Goal: Task Accomplishment & Management: Complete application form

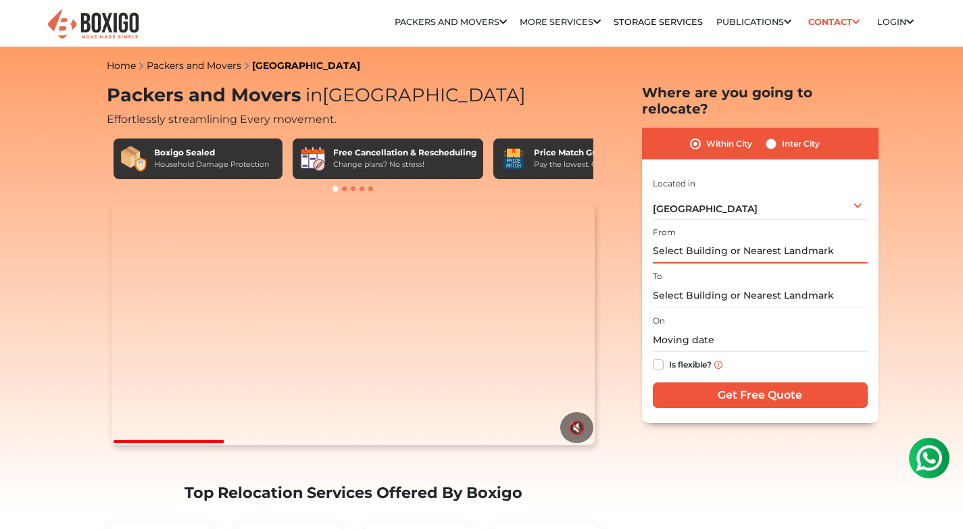
click at [709, 240] on input "text" at bounding box center [760, 252] width 215 height 24
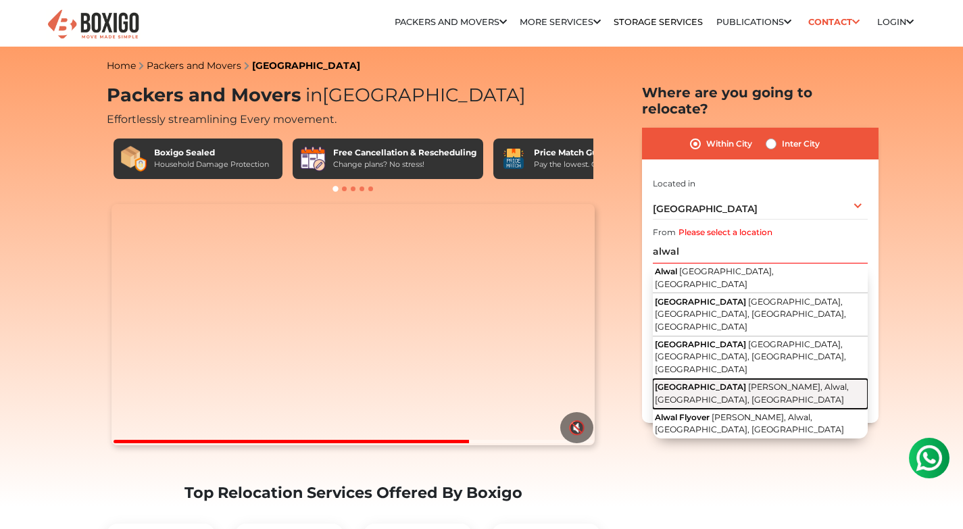
click at [719, 382] on span "Alwal Railway Station Road" at bounding box center [700, 387] width 91 height 10
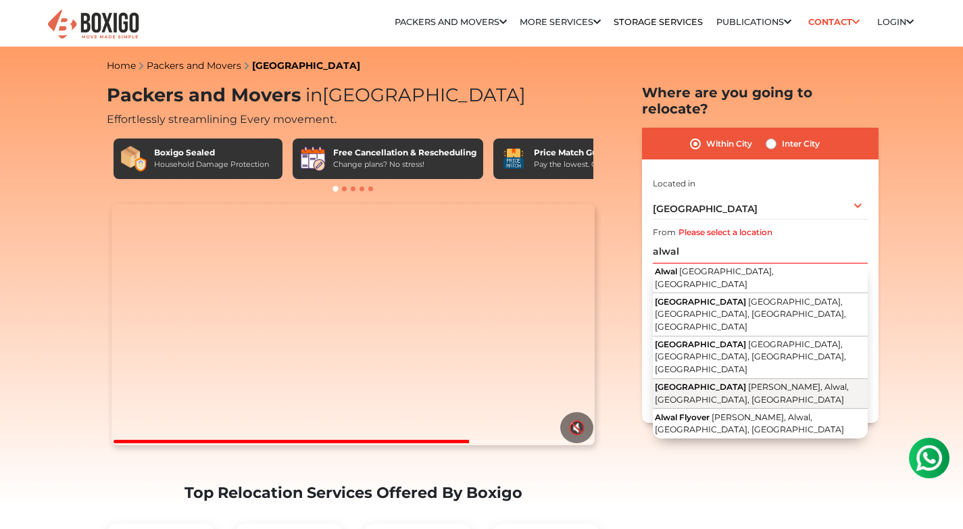
type input "Alwal Railway Station Road, Janapriya Bunglow, Alwal, Secunderabad, Telangana"
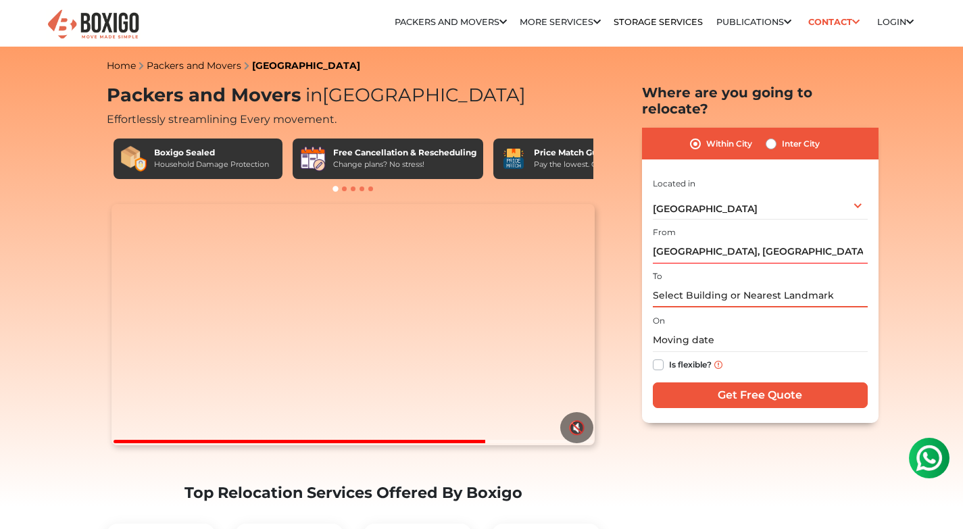
click at [698, 285] on input "text" at bounding box center [760, 296] width 215 height 24
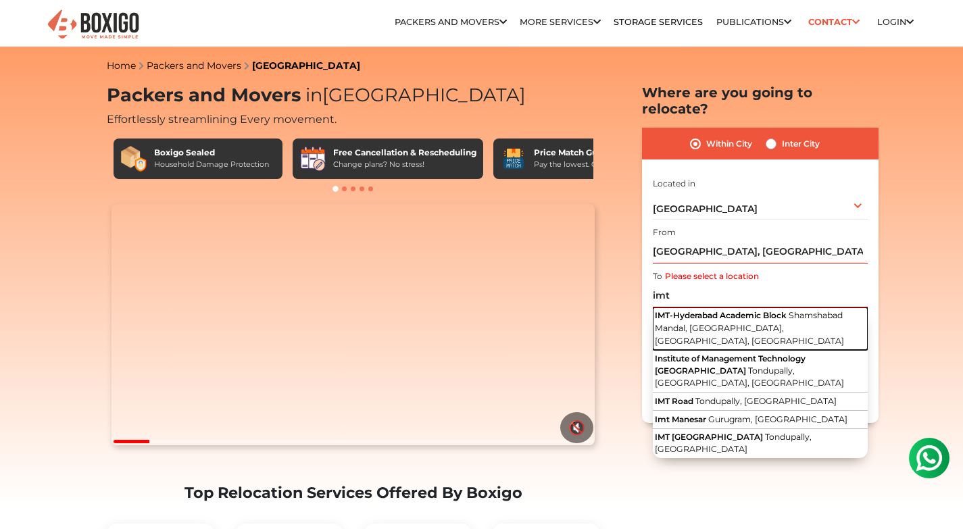
click at [712, 310] on span "IMT-Hyderabad Academic Block" at bounding box center [721, 315] width 132 height 10
type input "IMT-Hyderabad Academic Block, Shamshabad Mandal, Cherlaguda, Hyderabad, Telanga…"
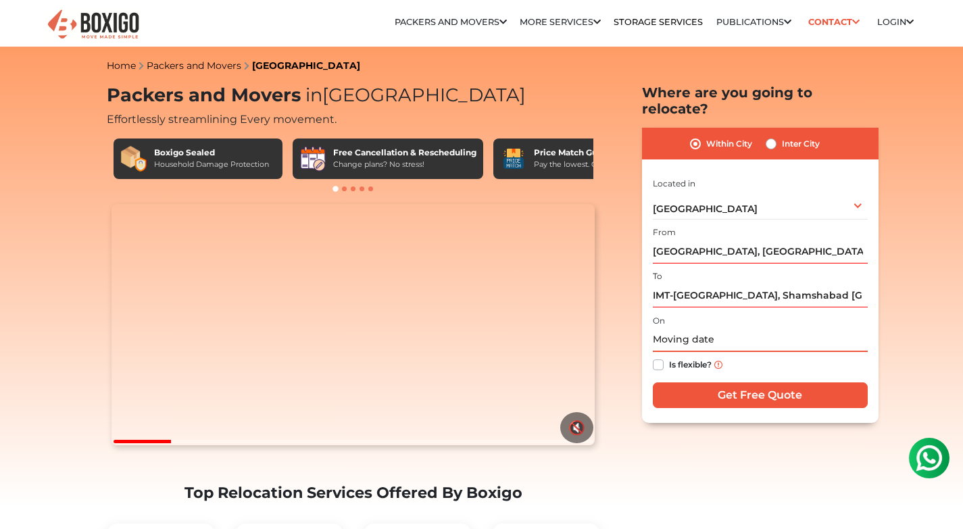
click at [721, 329] on input "text" at bounding box center [760, 341] width 215 height 24
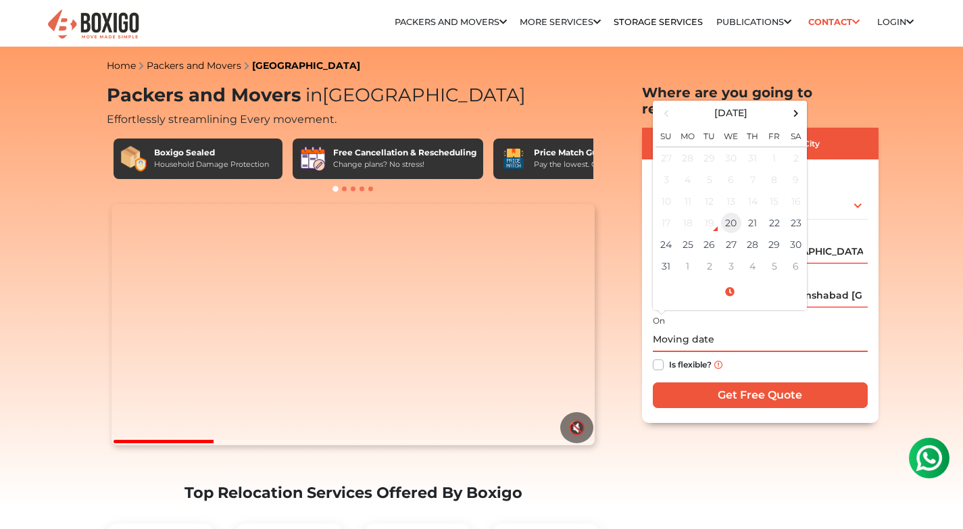
click at [731, 212] on td "20" at bounding box center [732, 223] width 22 height 22
type input "08/20/2025 5:48 PM"
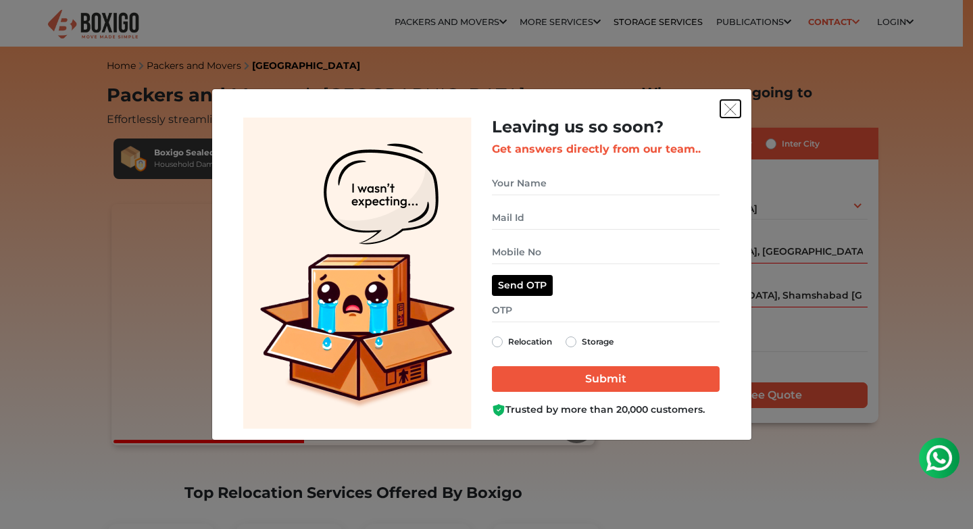
click at [730, 112] on img "get free quote dialog" at bounding box center [731, 109] width 12 height 12
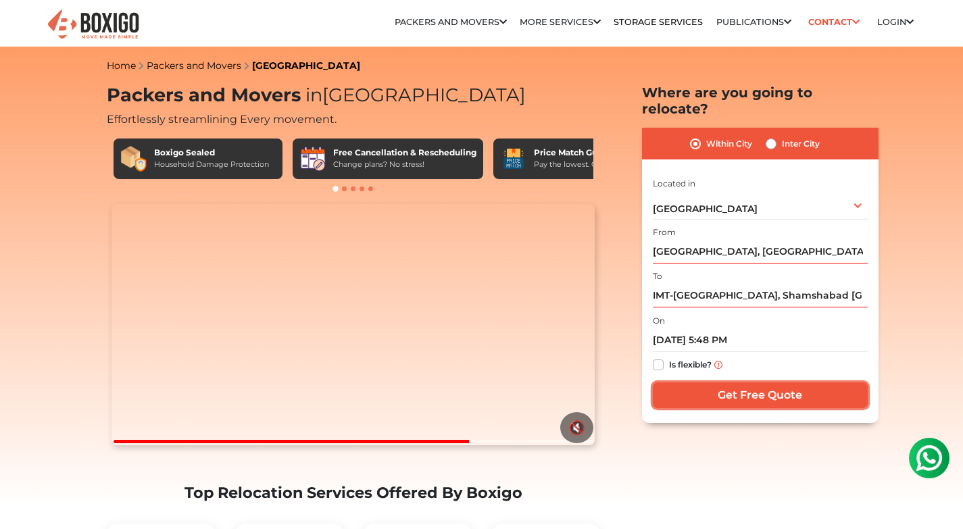
click at [743, 383] on input "Get Free Quote" at bounding box center [760, 396] width 215 height 26
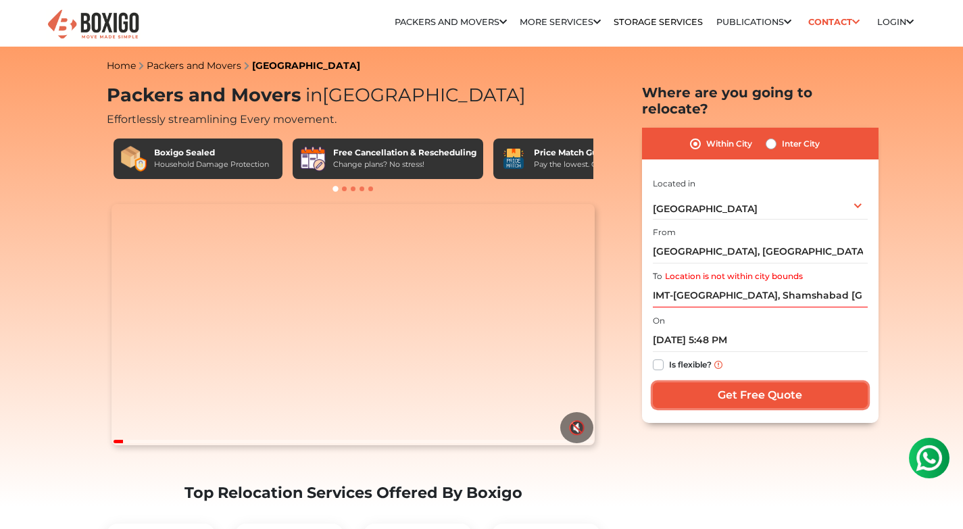
click at [765, 383] on input "Get Free Quote" at bounding box center [760, 396] width 215 height 26
click at [770, 383] on input "Get Free Quote" at bounding box center [760, 396] width 215 height 26
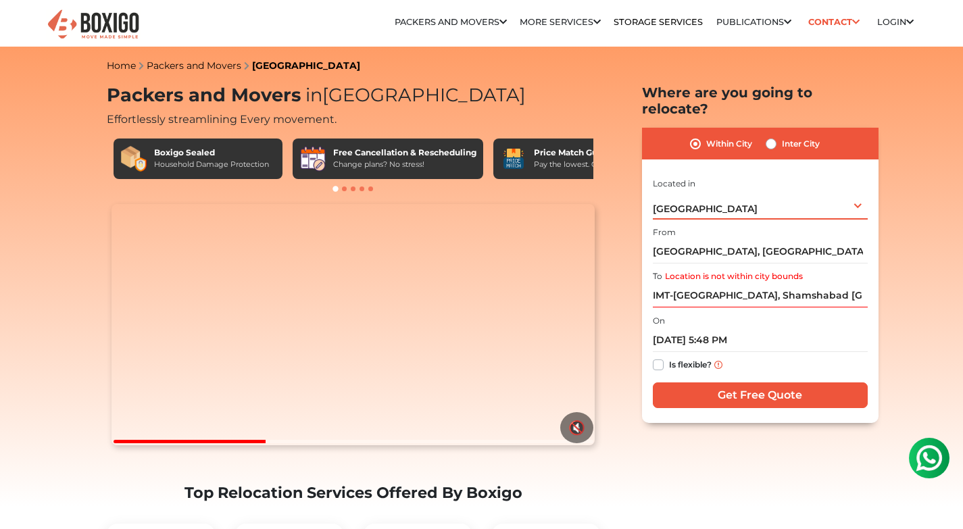
click at [739, 191] on div "Hyderabad Select City Bangalore Bengaluru Bhopal Bhubaneswar Chennai Coimbatore…" at bounding box center [760, 205] width 215 height 28
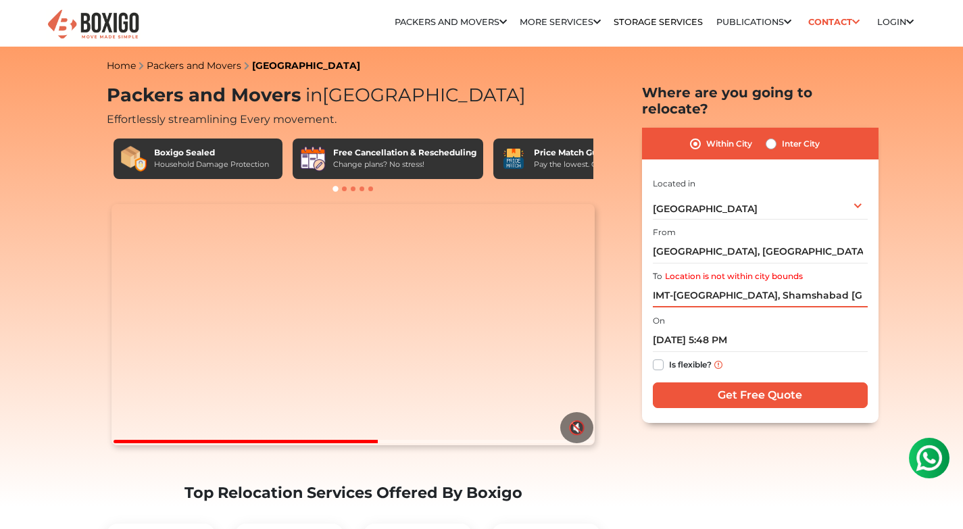
click at [777, 284] on input "IMT-Hyderabad Academic Block, Shamshabad Mandal, Cherlaguda, Hyderabad, Telanga…" at bounding box center [760, 296] width 215 height 24
click at [778, 284] on input "IMT-Hyderabad Academic Block, Shamshabad Mandal, Cherlaguda, Hyderabad, Telanga…" at bounding box center [760, 296] width 215 height 24
click at [779, 284] on input "IMT-Hyderabad Academic Block, Shamshabad Mandal, Cherlaguda, Hyderabad, Telanga…" at bounding box center [760, 296] width 215 height 24
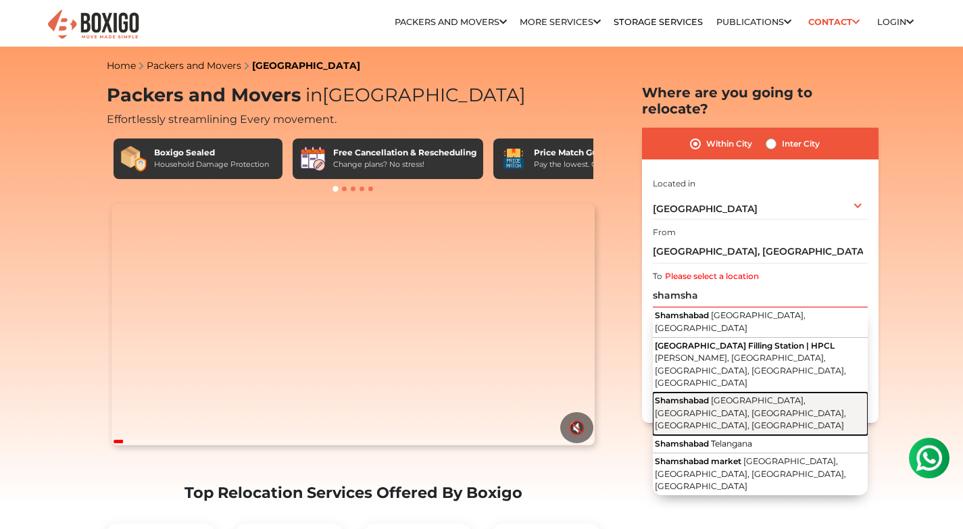
click at [760, 395] on span "Bus Stand Colony, R B Nagar, Shamshabad, Hyderabad, Telangana" at bounding box center [750, 412] width 191 height 35
type input "Shamshabad, Bus Stand Colony, R B Nagar, Shamshabad, Hyderabad, Telangana"
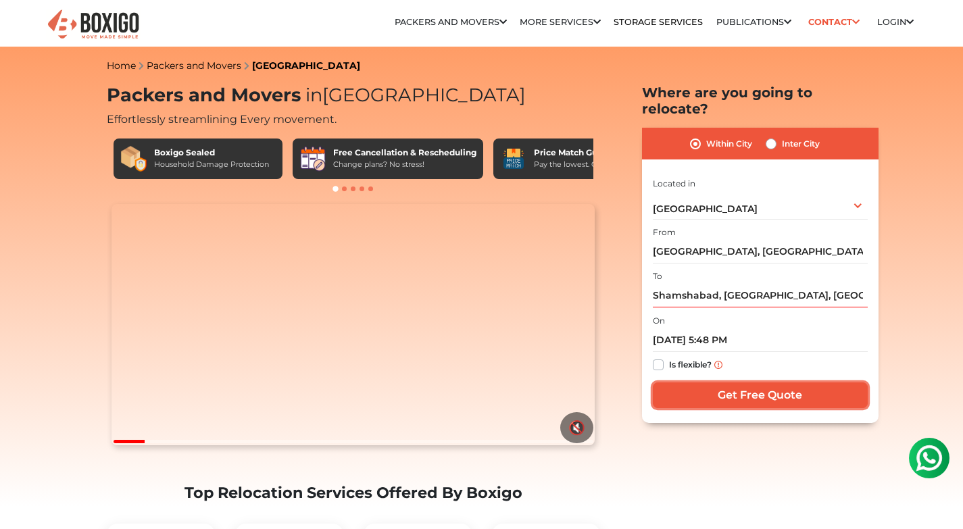
click at [752, 383] on input "Get Free Quote" at bounding box center [760, 396] width 215 height 26
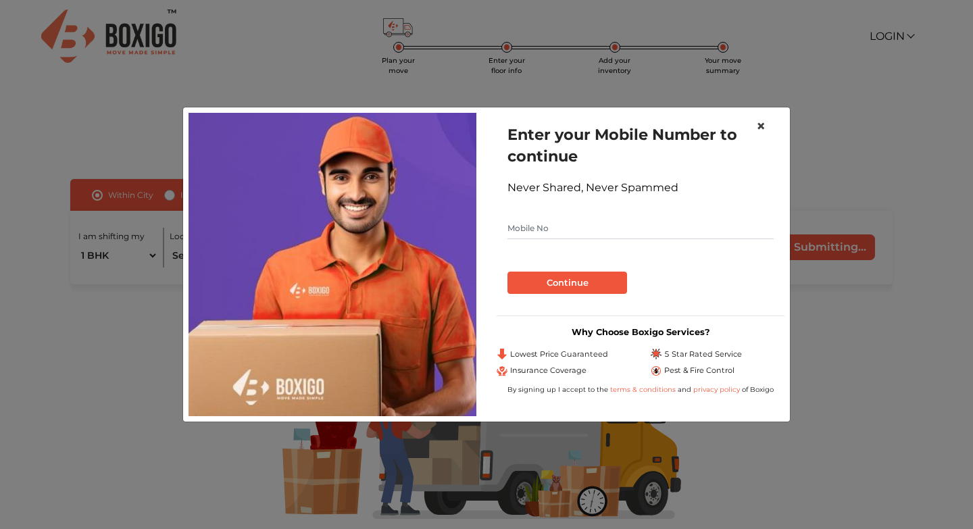
click at [763, 128] on span "×" at bounding box center [760, 126] width 9 height 20
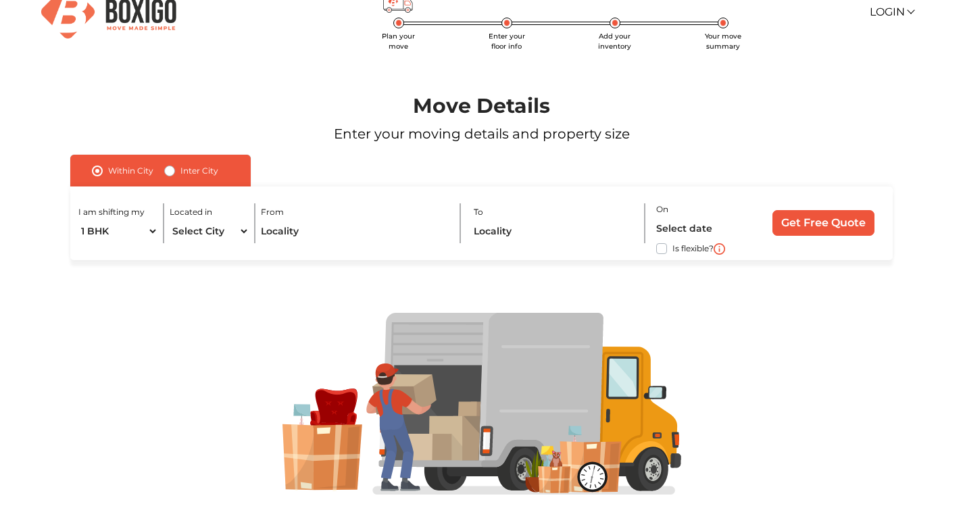
scroll to position [24, 0]
click at [180, 174] on label "Inter City" at bounding box center [199, 172] width 38 height 16
click at [168, 174] on input "Inter City" at bounding box center [169, 171] width 11 height 14
radio input "true"
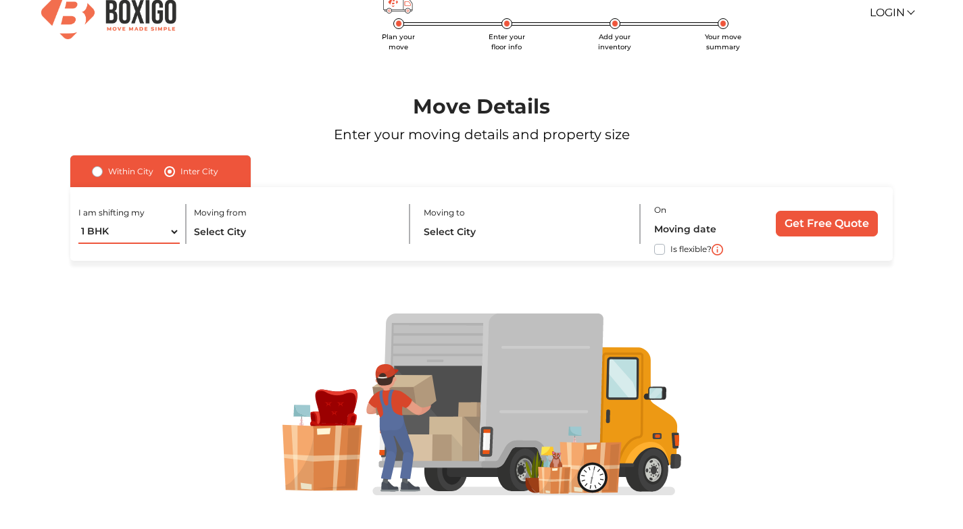
click at [175, 235] on select "1 BHK 2 BHK 3 BHK 3 + BHK FEW ITEMS" at bounding box center [128, 232] width 101 height 24
select select "FEW ITEMS"
click at [78, 220] on select "1 BHK 2 BHK 3 BHK 3 + BHK FEW ITEMS" at bounding box center [128, 232] width 101 height 24
click at [217, 220] on input "text" at bounding box center [295, 232] width 203 height 24
click at [226, 226] on input "text" at bounding box center [295, 232] width 203 height 24
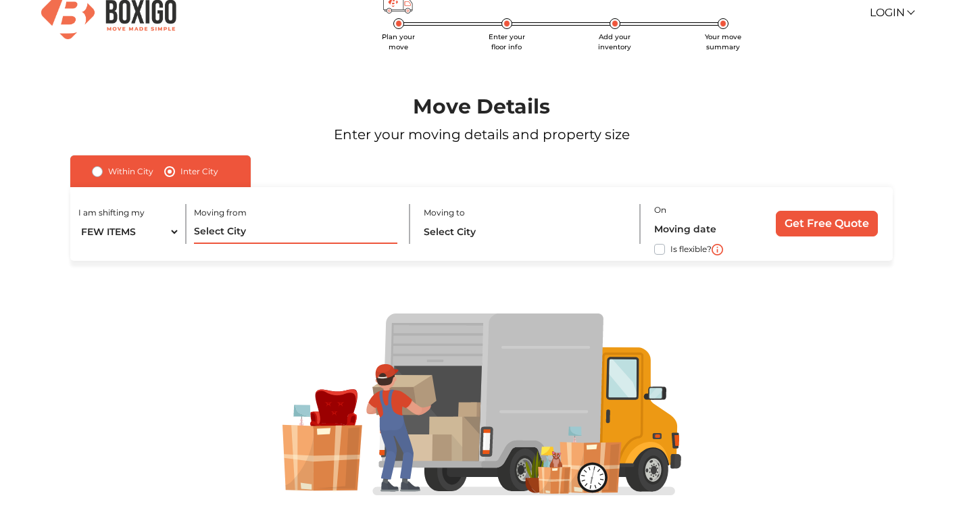
click at [236, 226] on input "text" at bounding box center [295, 232] width 203 height 24
click at [240, 227] on input "text" at bounding box center [295, 232] width 203 height 24
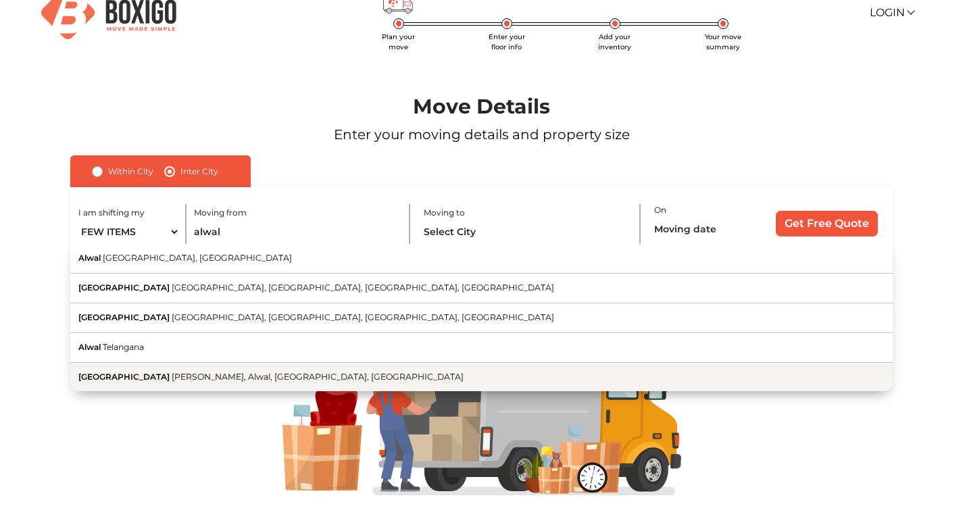
click at [213, 383] on button "Alwal Railway Station Road Janapriya Bunglow, Alwal, Secunderabad, Telangana" at bounding box center [481, 377] width 823 height 29
type input "Alwal Railway Station Road, Janapriya Bunglow, Alwal, Secunderabad, Telangana"
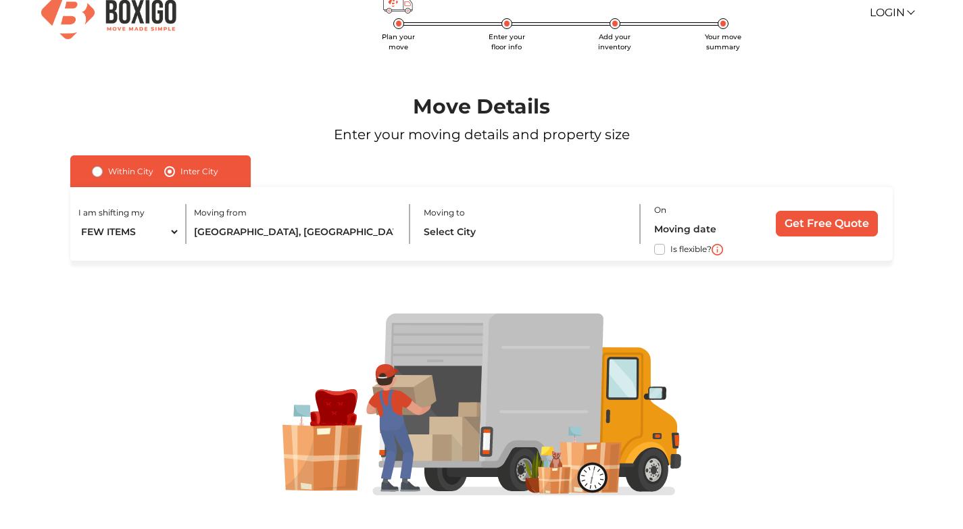
click at [454, 219] on div "Moving to" at bounding box center [532, 224] width 216 height 40
click at [454, 227] on input "text" at bounding box center [525, 232] width 203 height 24
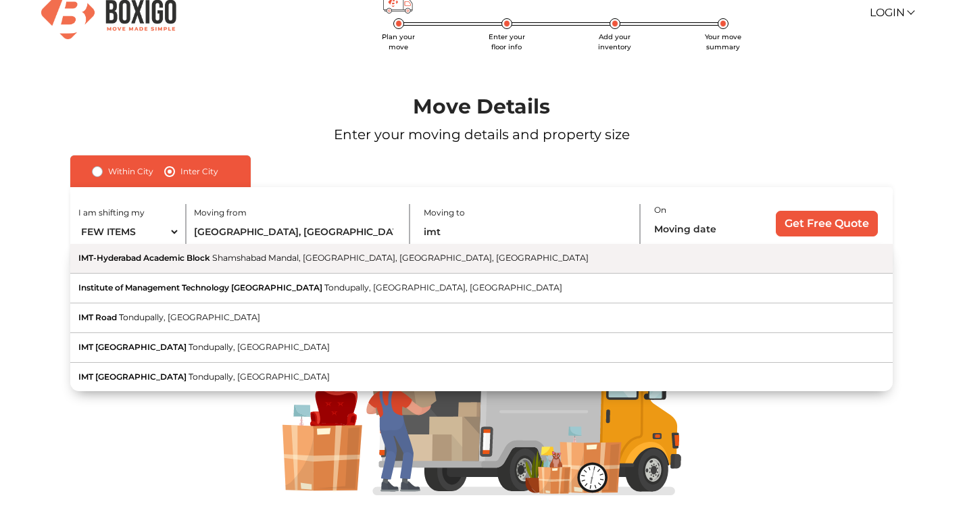
click at [275, 263] on button "IMT-Hyderabad Academic Block Shamshabad Mandal, Cherlaguda, Hyderabad, Telangana" at bounding box center [481, 259] width 823 height 30
type input "IMT-Hyderabad Academic Block, Shamshabad Mandal, Cherlaguda, Hyderabad, Telanga…"
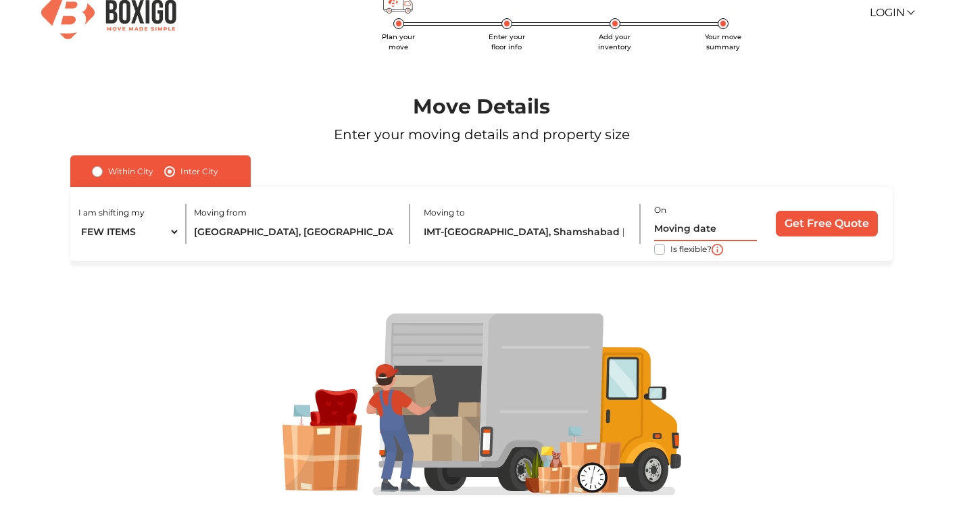
click at [676, 229] on input "text" at bounding box center [705, 230] width 103 height 24
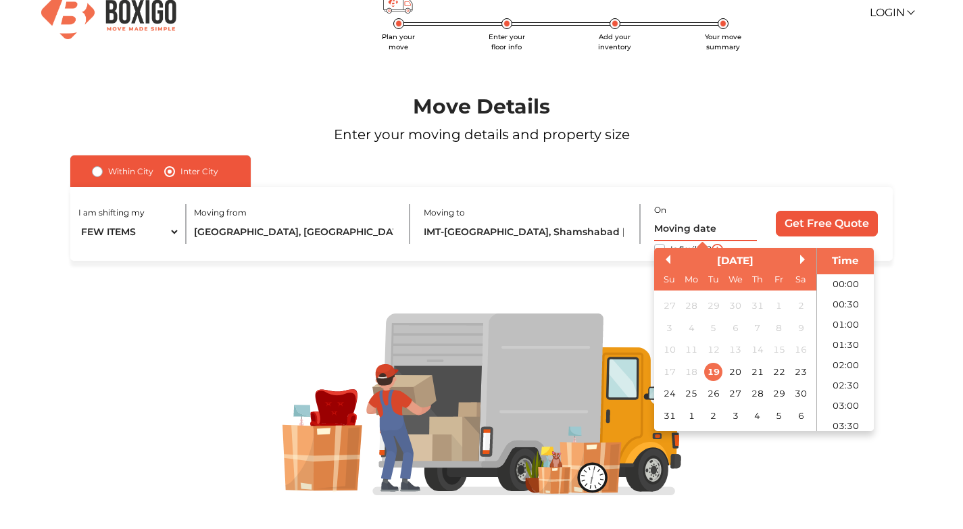
scroll to position [642, 0]
click at [735, 369] on div "20" at bounding box center [735, 372] width 18 height 18
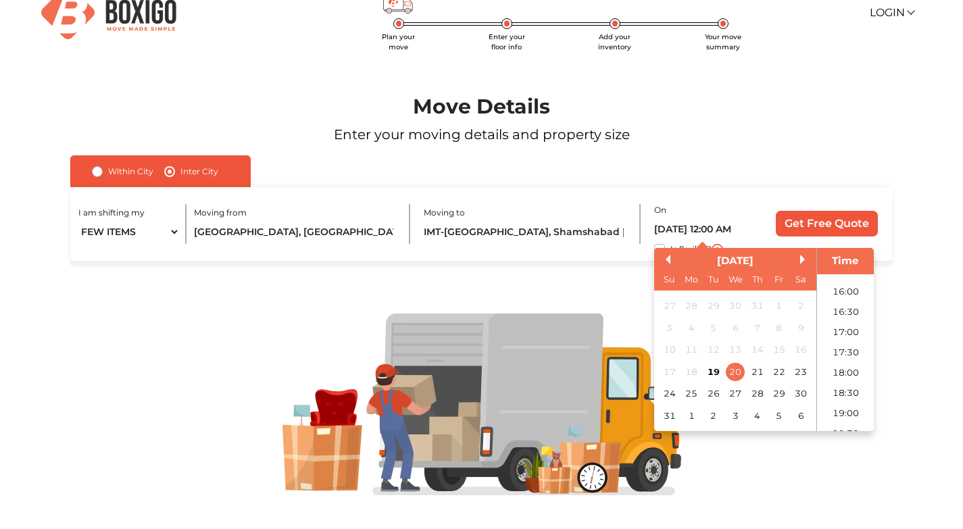
click at [598, 337] on img at bounding box center [482, 405] width 399 height 183
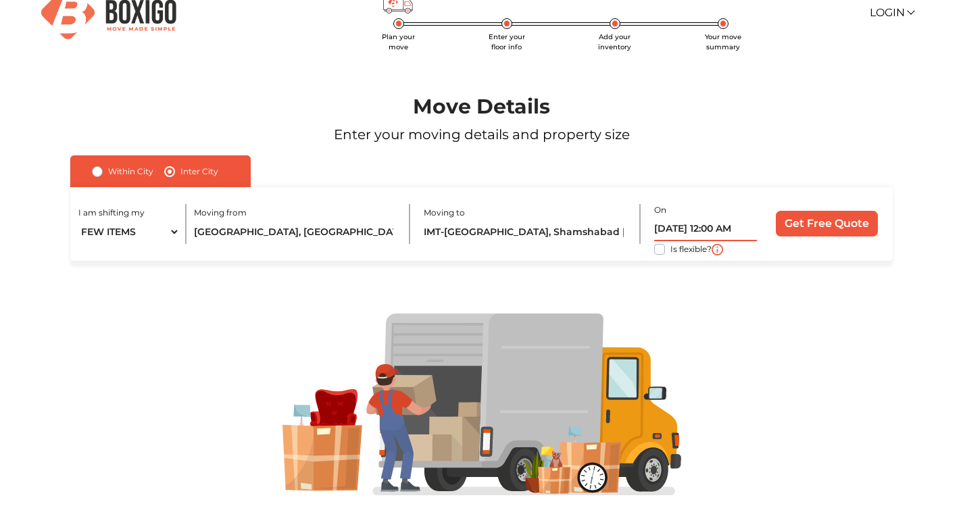
click at [738, 229] on input "20/08/2025 12:00 AM" at bounding box center [705, 230] width 103 height 24
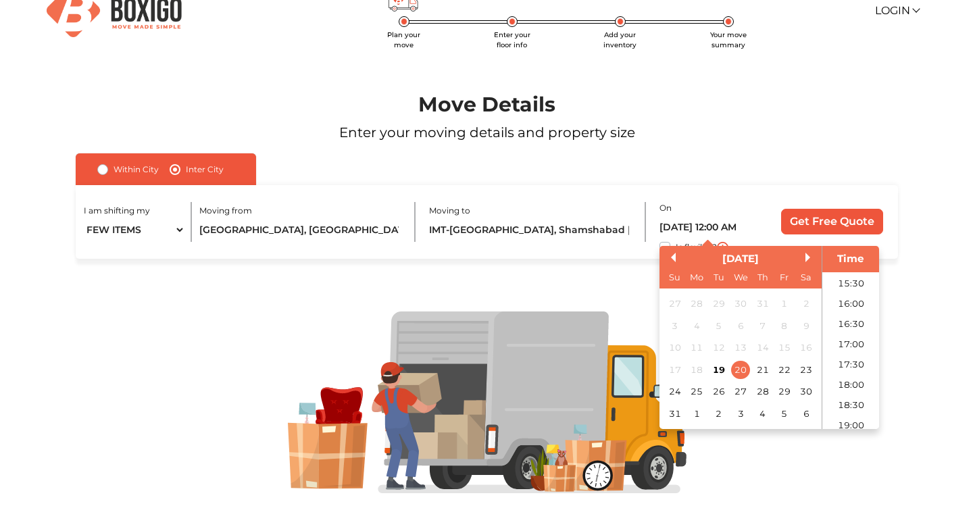
scroll to position [629, 0]
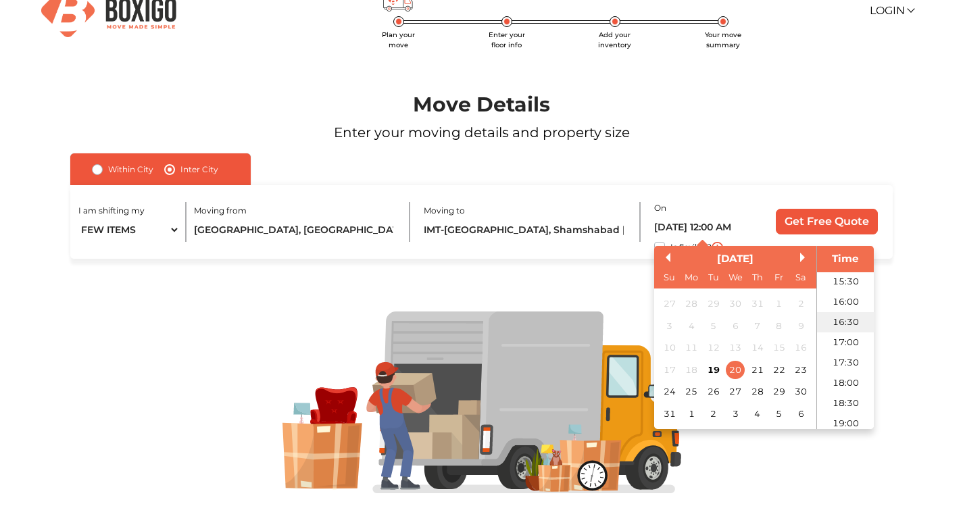
click at [843, 324] on li "16:30" at bounding box center [845, 322] width 57 height 20
type input "20/08/2025 4:30 PM"
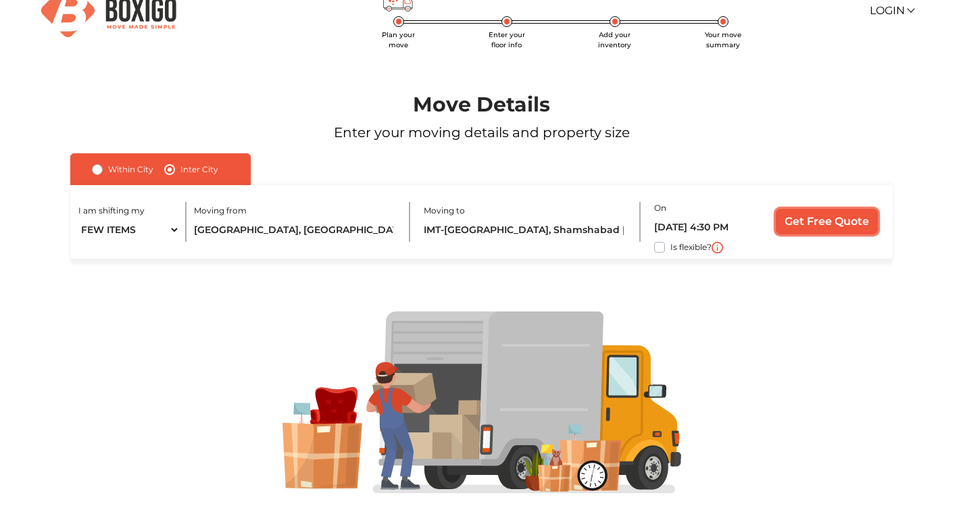
click at [814, 227] on input "Get Free Quote" at bounding box center [827, 222] width 102 height 26
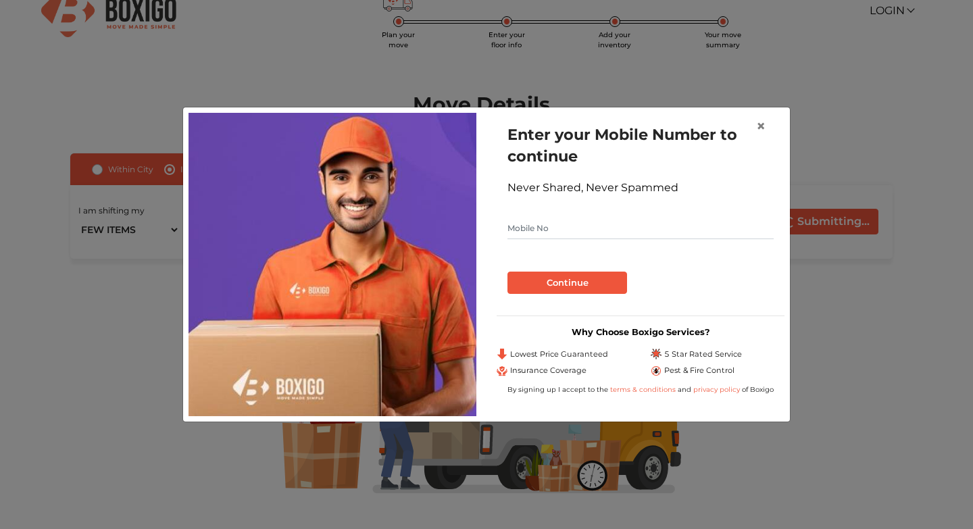
click at [590, 230] on input "text" at bounding box center [641, 229] width 266 height 22
type input "8670316800"
click at [566, 279] on button "Continue" at bounding box center [568, 283] width 120 height 23
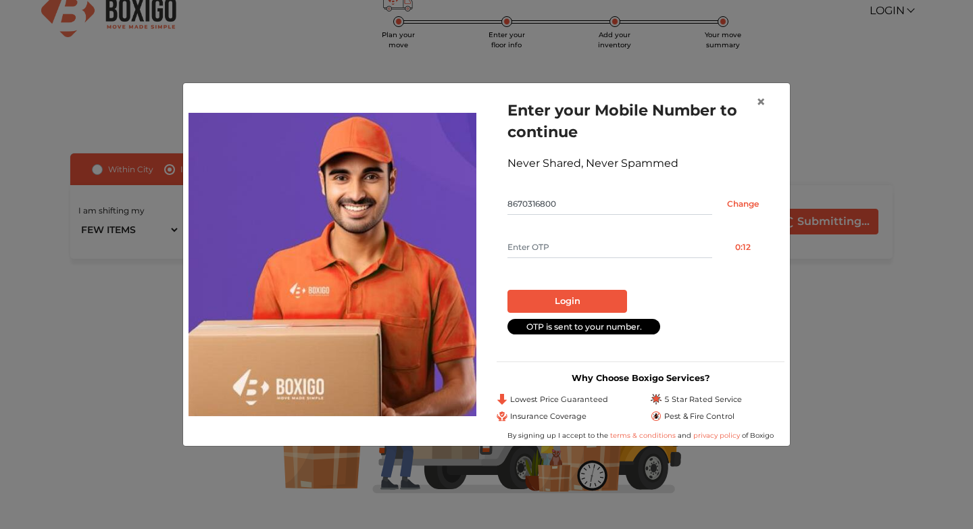
click at [595, 241] on input "text" at bounding box center [610, 248] width 205 height 22
type input "6959"
click at [564, 296] on button "Login" at bounding box center [568, 301] width 120 height 23
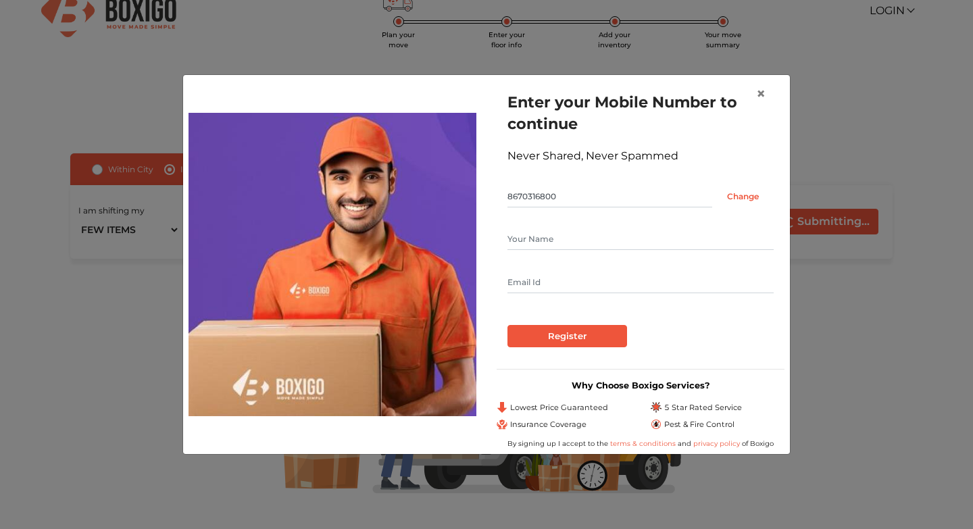
click at [560, 246] on input "text" at bounding box center [641, 239] width 266 height 22
type input "Sachin Choubey"
click at [582, 277] on input "sachin.phd2006@iimkashipur.ac.in" at bounding box center [641, 283] width 266 height 22
type input "sachin8670@gmail.com"
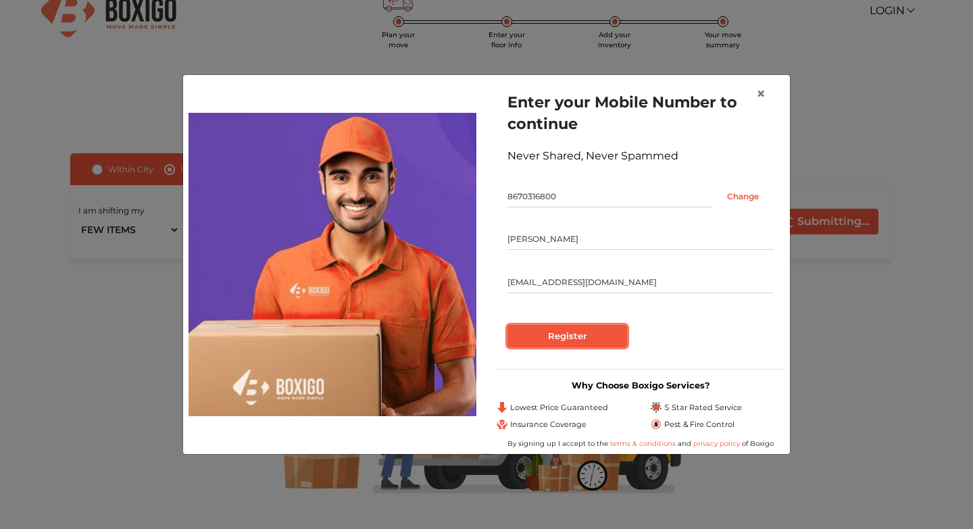
click at [571, 344] on input "Register" at bounding box center [568, 336] width 120 height 23
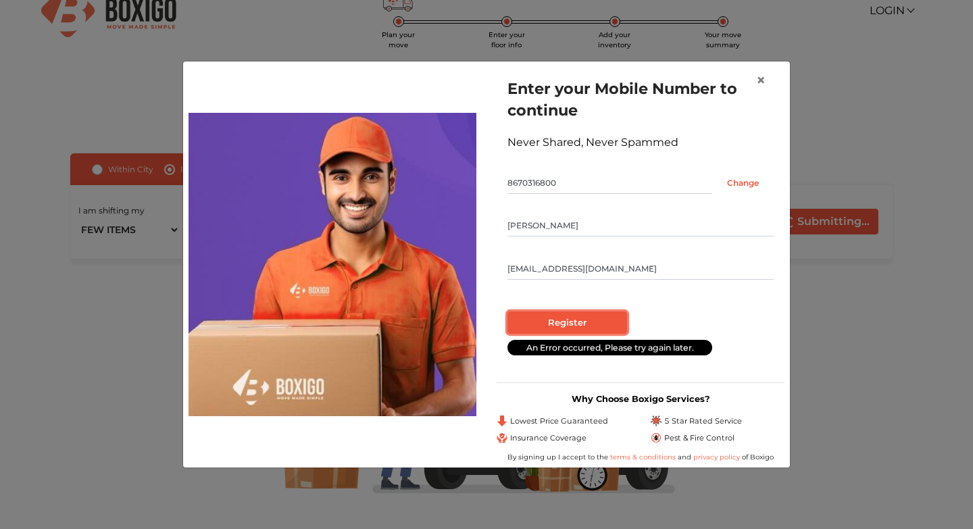
click at [588, 329] on input "Register" at bounding box center [568, 323] width 120 height 23
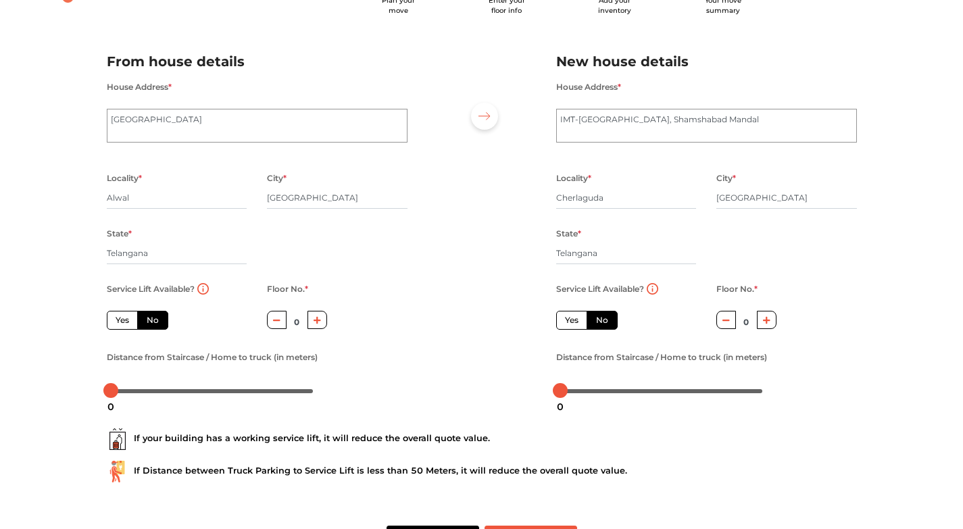
scroll to position [112, 0]
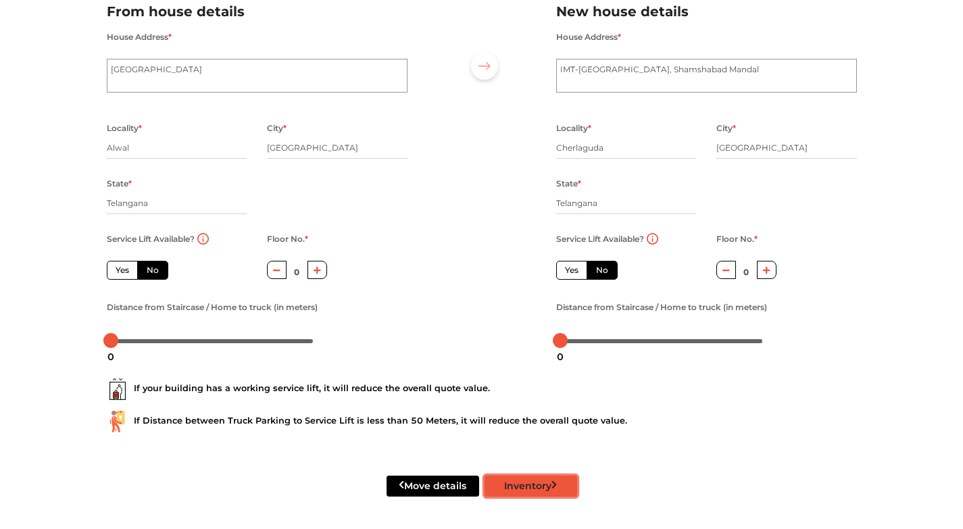
click at [512, 483] on button "Inventory" at bounding box center [531, 486] width 93 height 21
radio input "true"
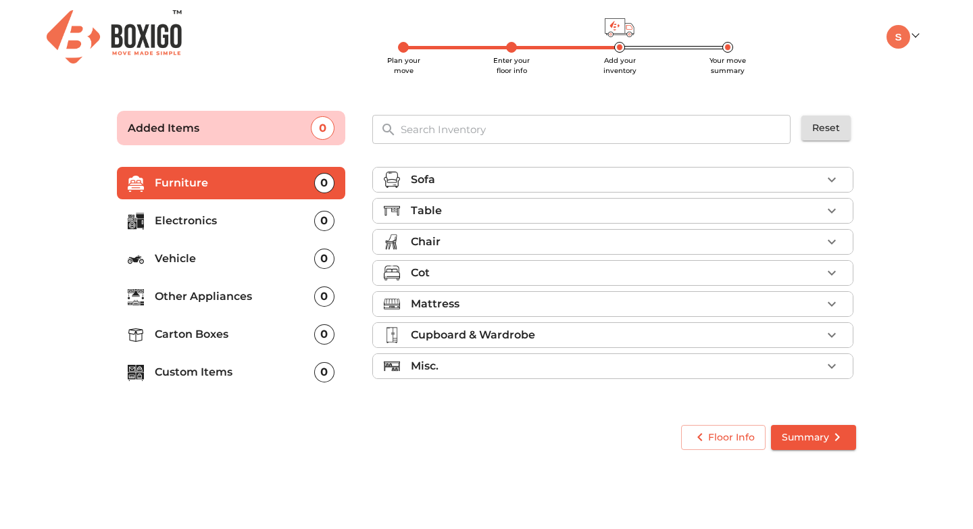
click at [397, 214] on img at bounding box center [392, 211] width 16 height 16
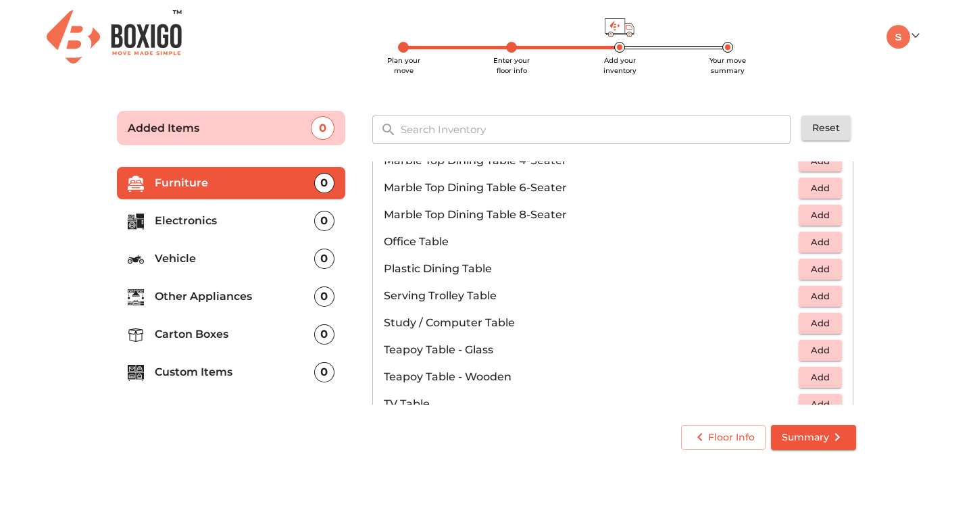
scroll to position [662, 0]
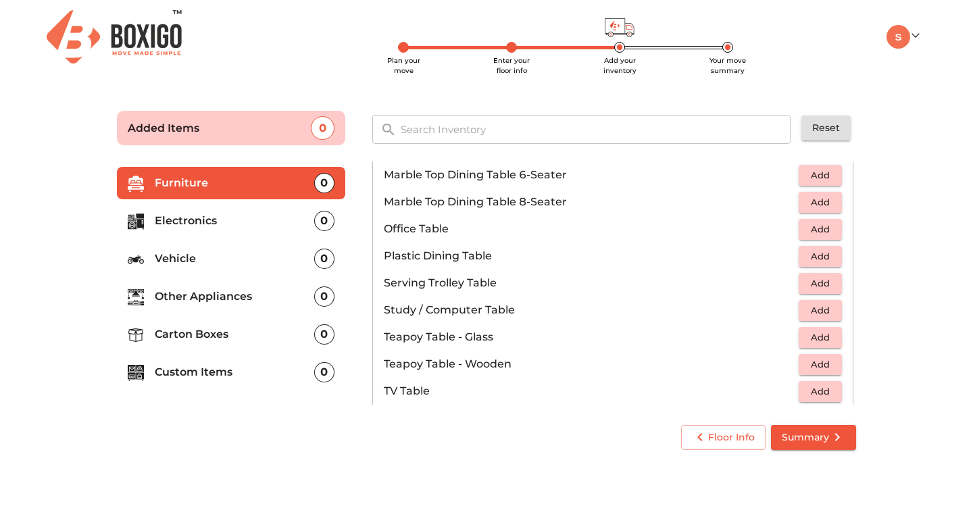
click at [806, 308] on span "Add" at bounding box center [821, 311] width 30 height 16
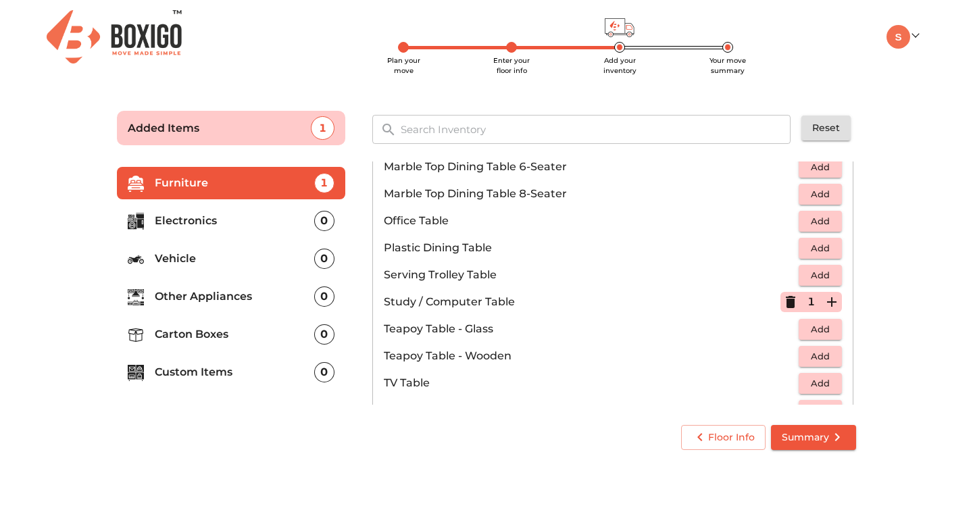
scroll to position [671, 0]
click at [806, 381] on span "Add" at bounding box center [821, 383] width 30 height 16
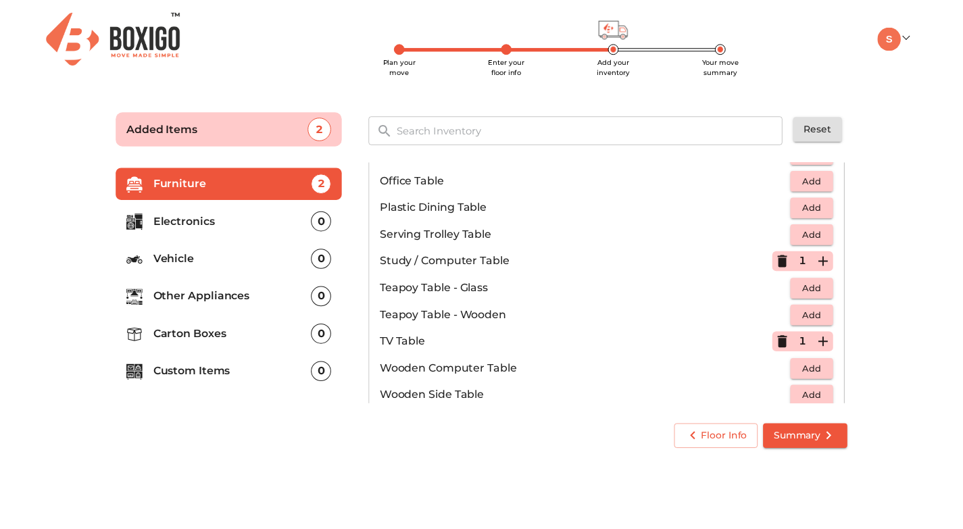
scroll to position [776, 0]
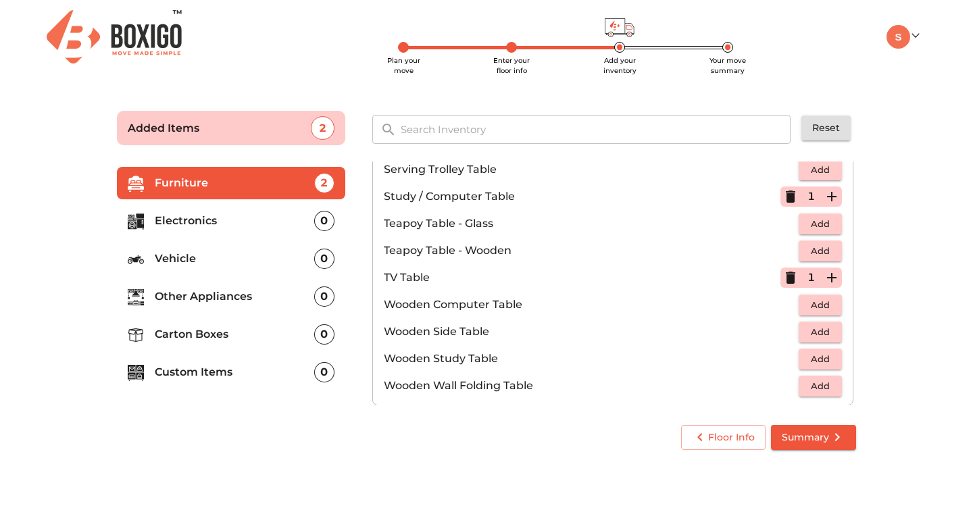
click at [802, 438] on span "Summary" at bounding box center [814, 437] width 64 height 17
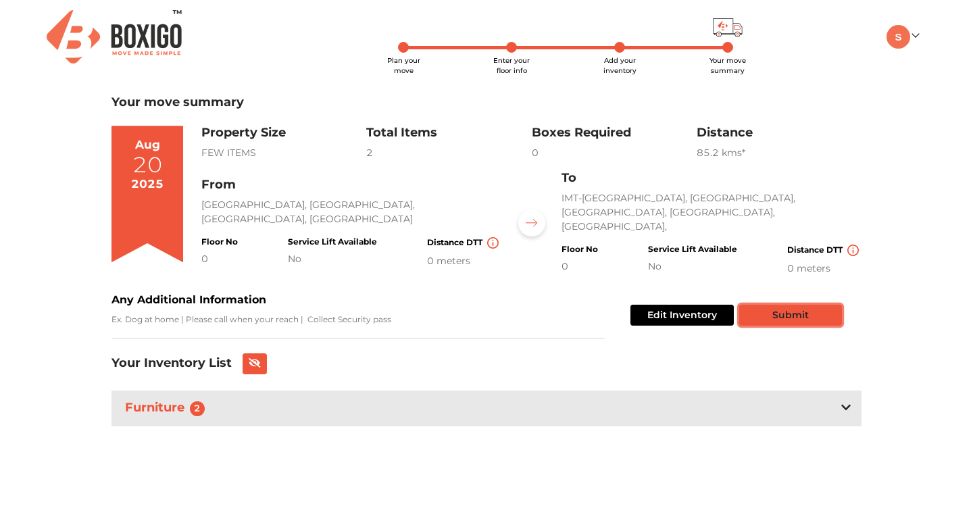
click at [771, 312] on button "Submit" at bounding box center [791, 315] width 103 height 21
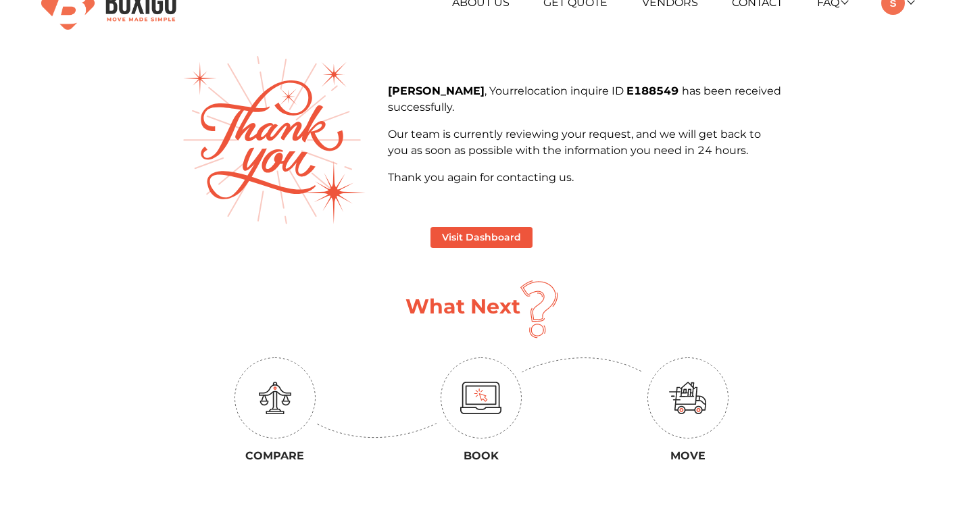
scroll to position [30, 0]
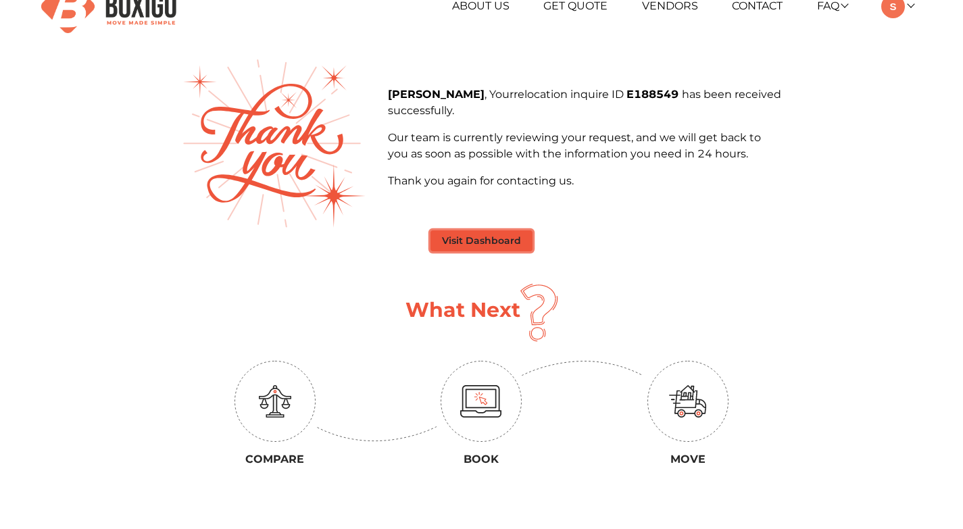
click at [477, 239] on button "Visit Dashboard" at bounding box center [482, 241] width 102 height 21
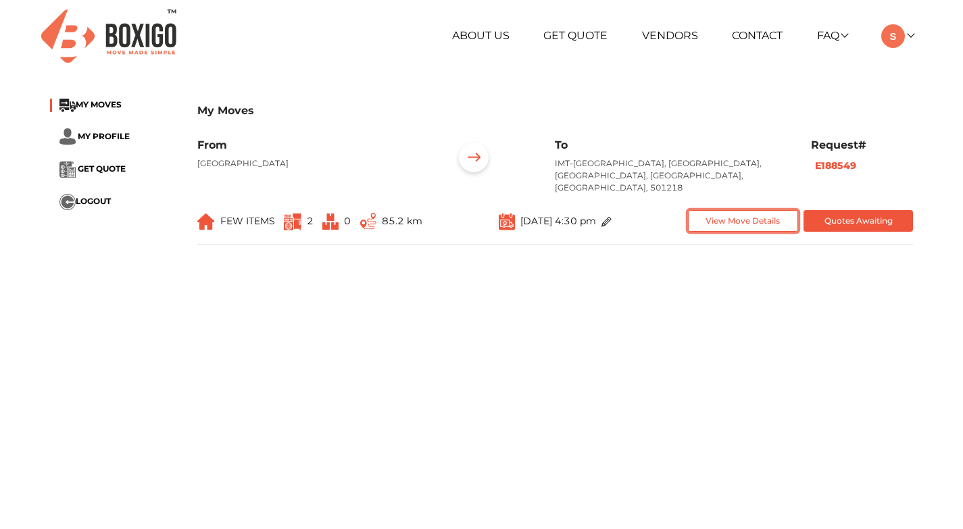
click at [746, 215] on button "View Move Details" at bounding box center [743, 221] width 110 height 22
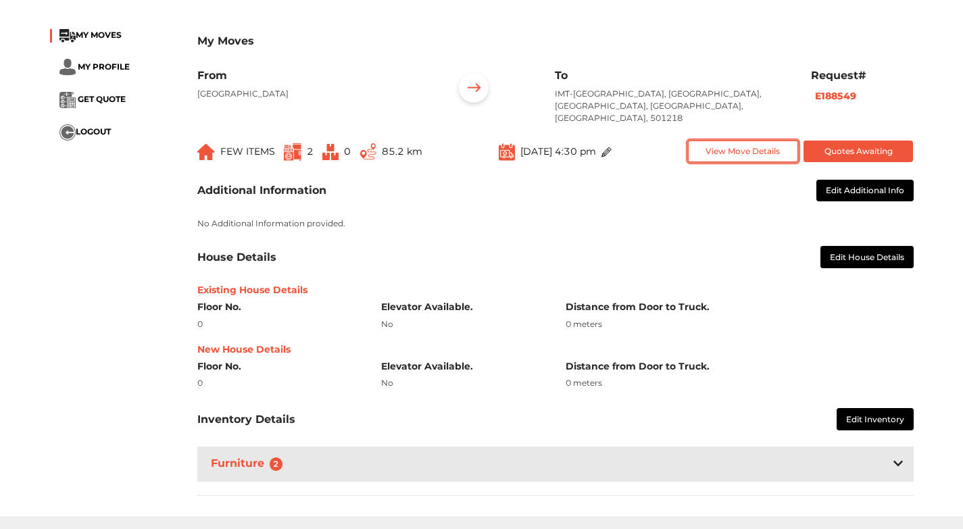
scroll to position [247, 0]
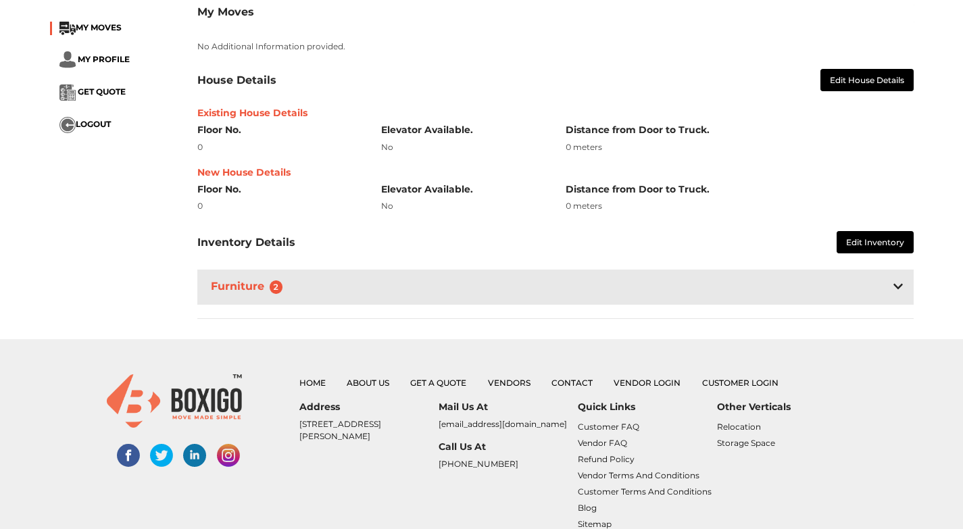
click at [891, 278] on div "Furniture 2" at bounding box center [555, 287] width 717 height 34
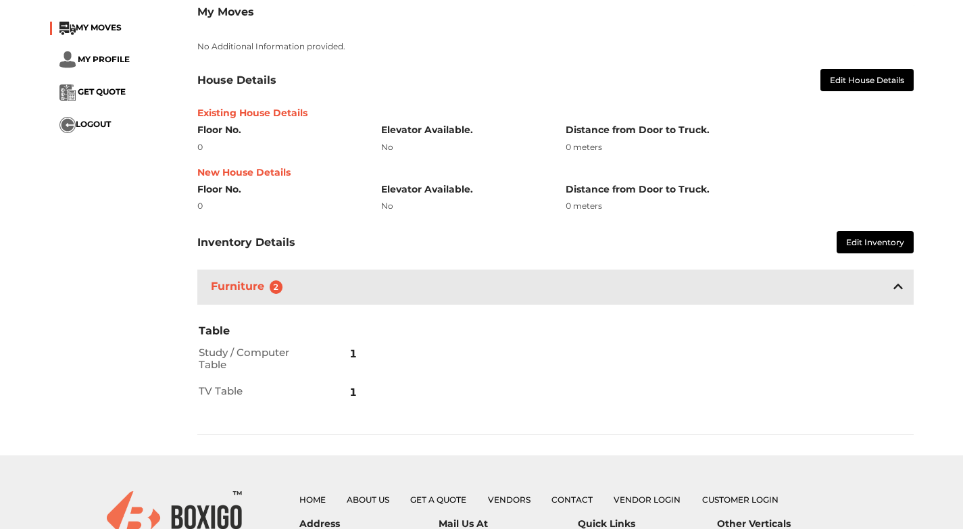
click at [901, 284] on icon at bounding box center [898, 286] width 9 height 5
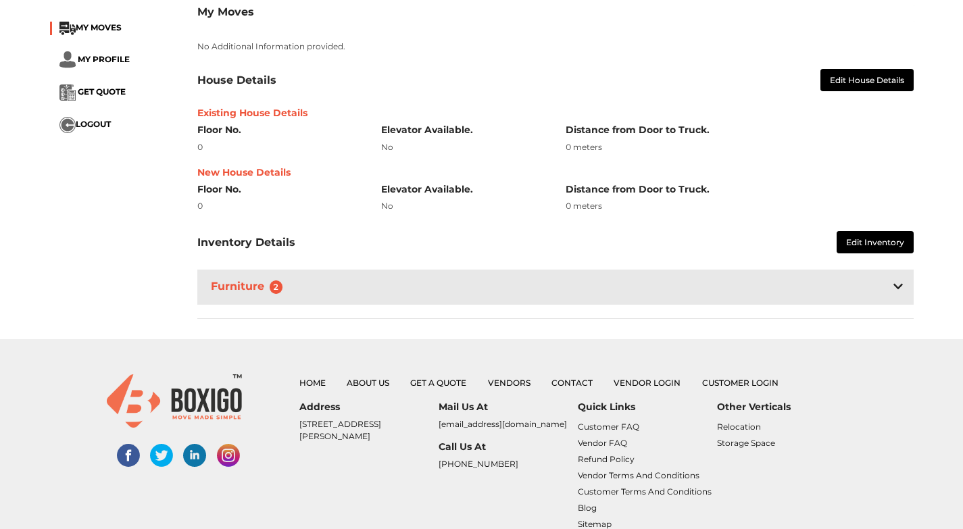
click at [900, 281] on icon at bounding box center [898, 286] width 9 height 11
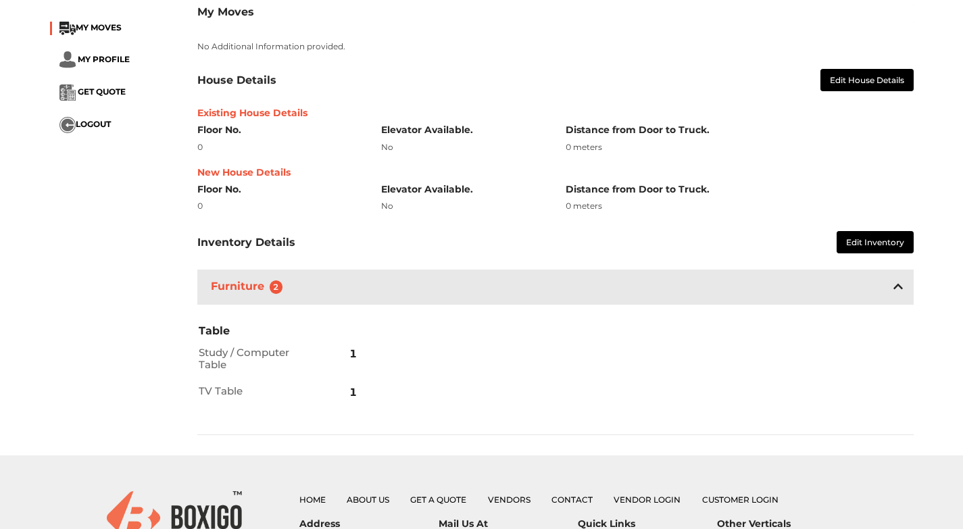
click at [898, 281] on icon at bounding box center [898, 286] width 9 height 11
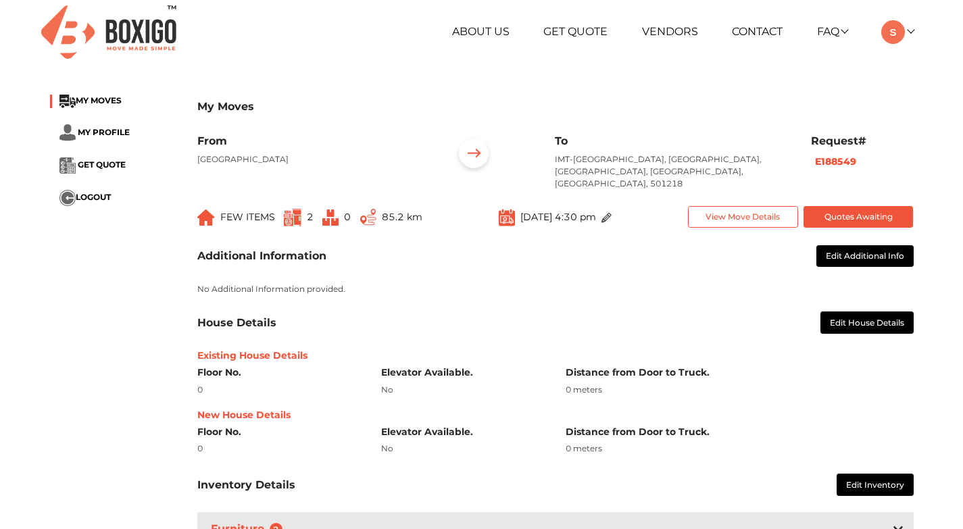
scroll to position [3, 0]
